Goal: Task Accomplishment & Management: Use online tool/utility

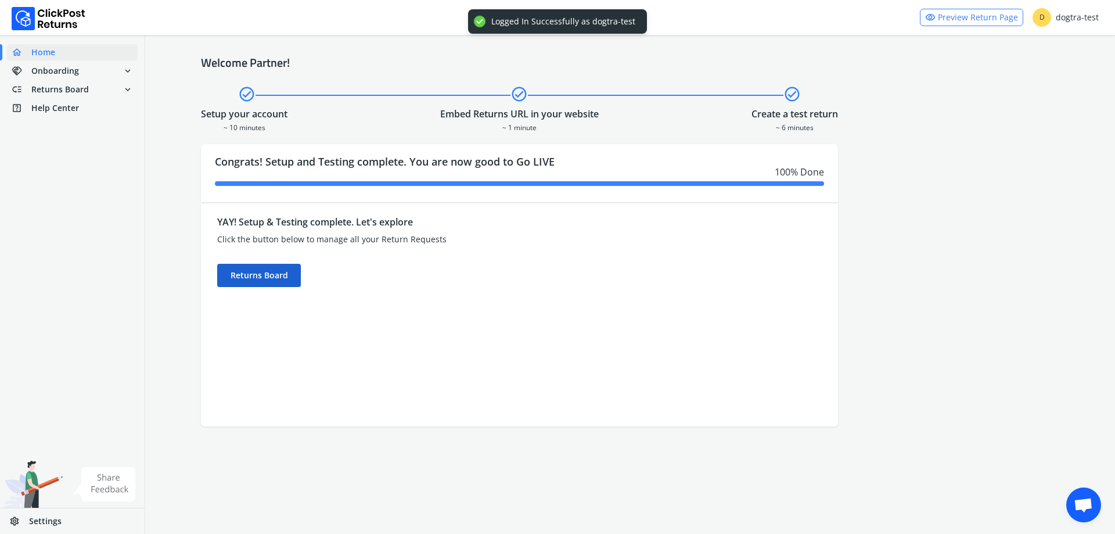
click at [299, 276] on div "Returns Board" at bounding box center [259, 275] width 84 height 23
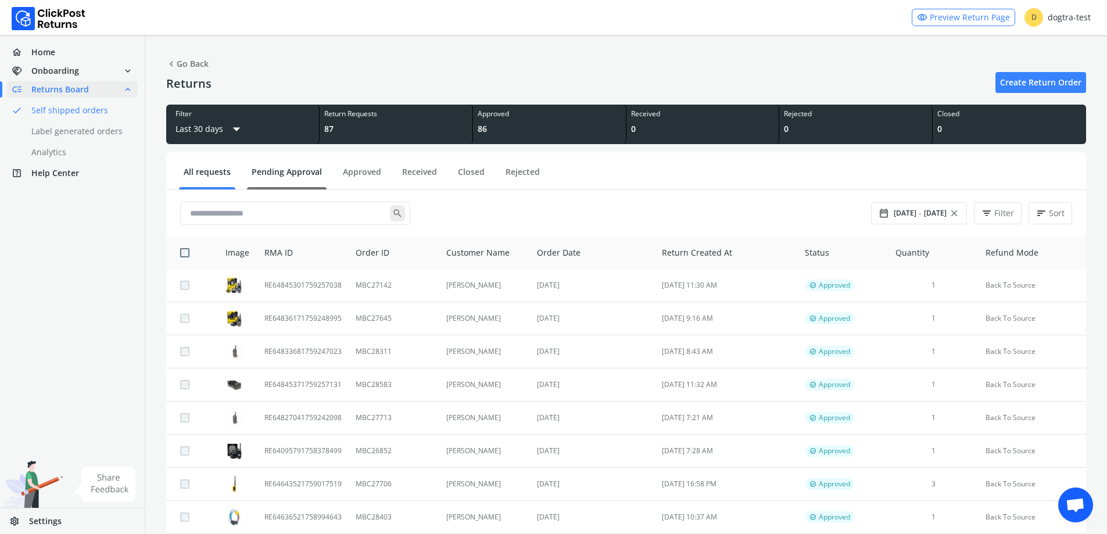
click at [282, 170] on link "Pending Approval" at bounding box center [287, 176] width 80 height 20
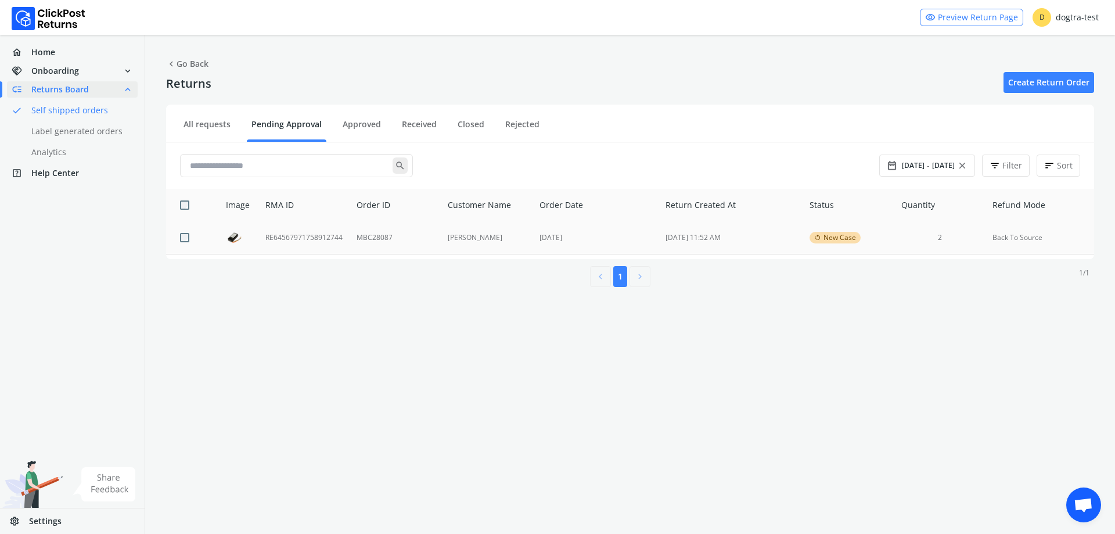
click at [308, 232] on td "RE64567971758912744" at bounding box center [304, 237] width 91 height 33
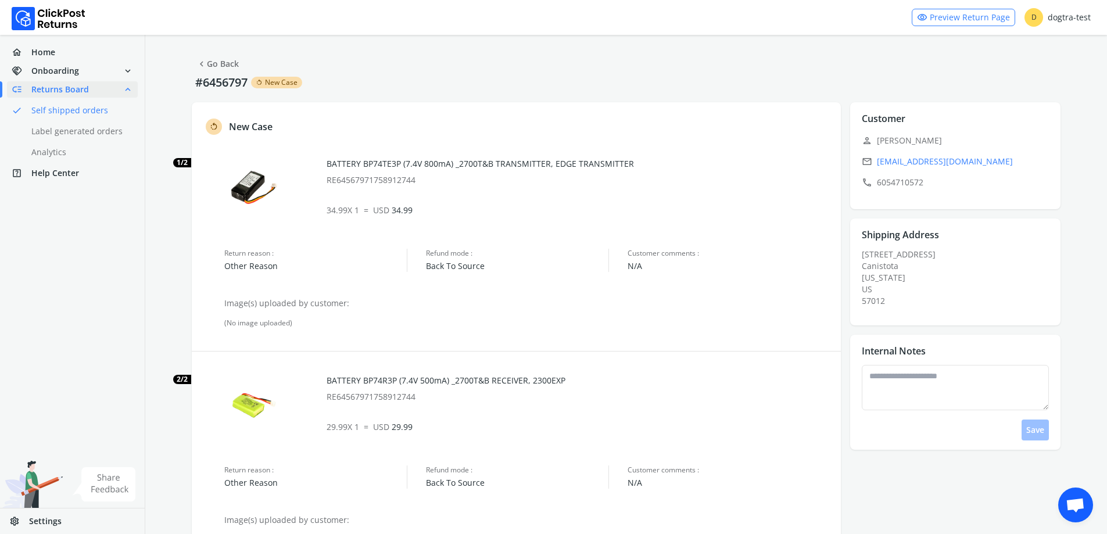
scroll to position [221, 0]
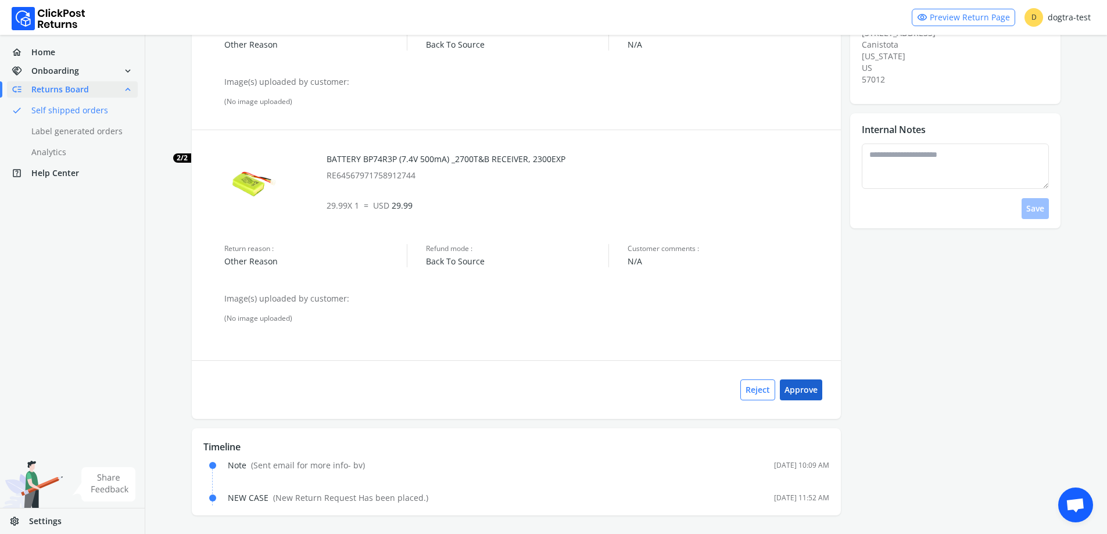
click at [810, 385] on button "Approve" at bounding box center [801, 389] width 42 height 21
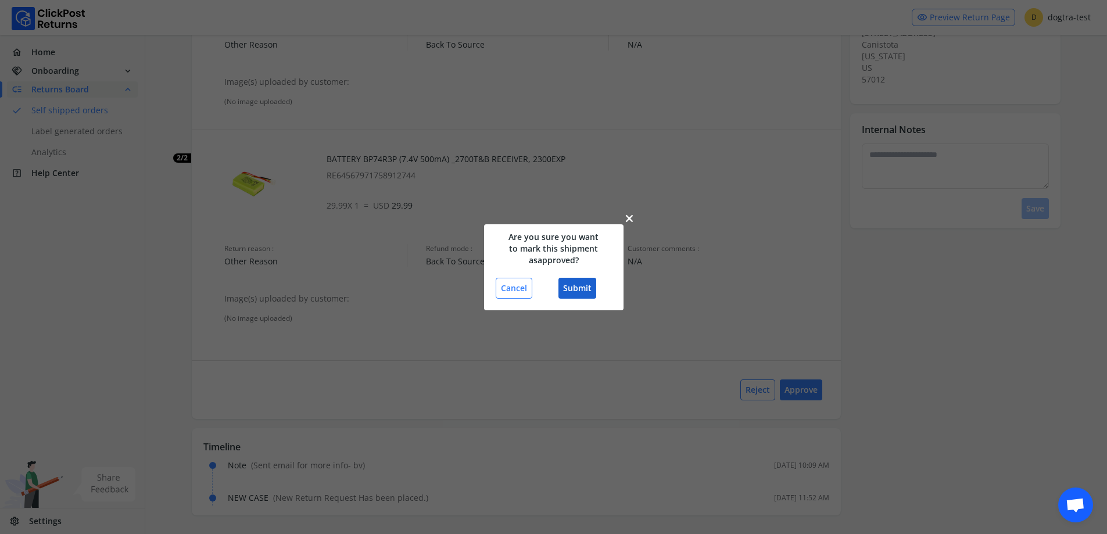
click at [569, 288] on button "Submit" at bounding box center [577, 288] width 38 height 21
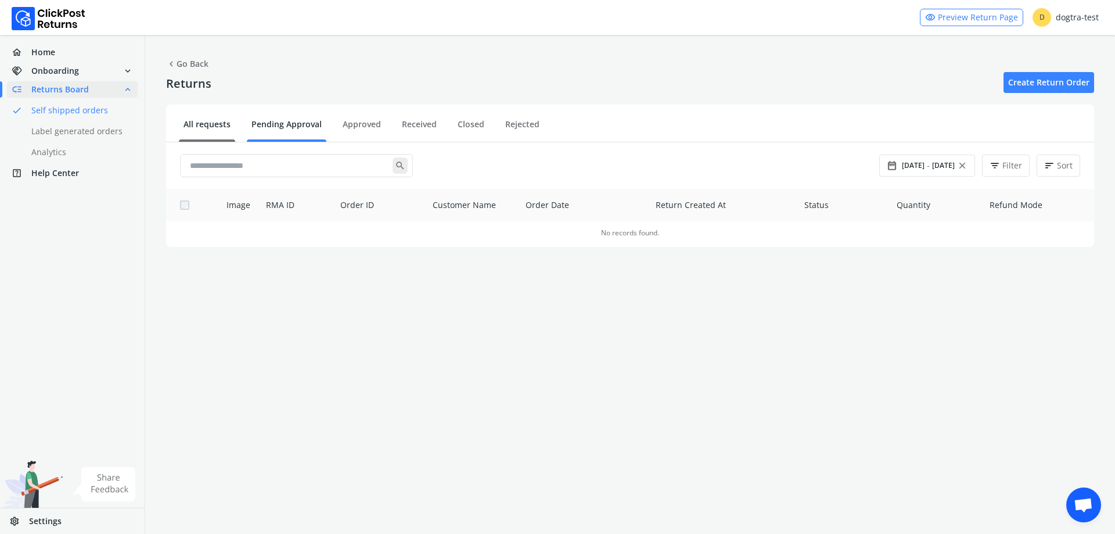
click at [192, 127] on link "All requests" at bounding box center [207, 129] width 56 height 20
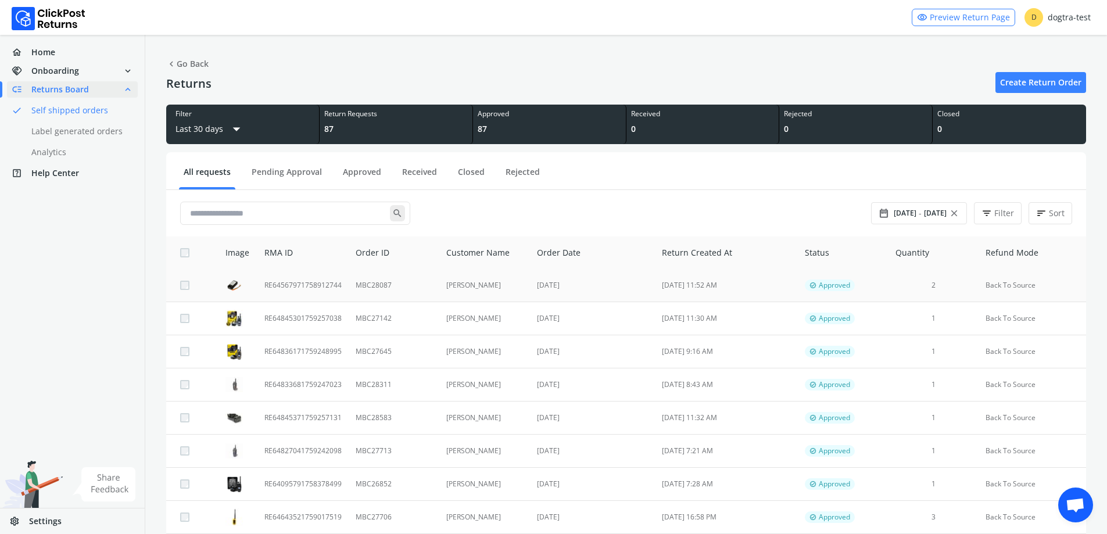
click at [496, 288] on td "[PERSON_NAME]" at bounding box center [484, 285] width 91 height 33
